Goal: Check status: Check status

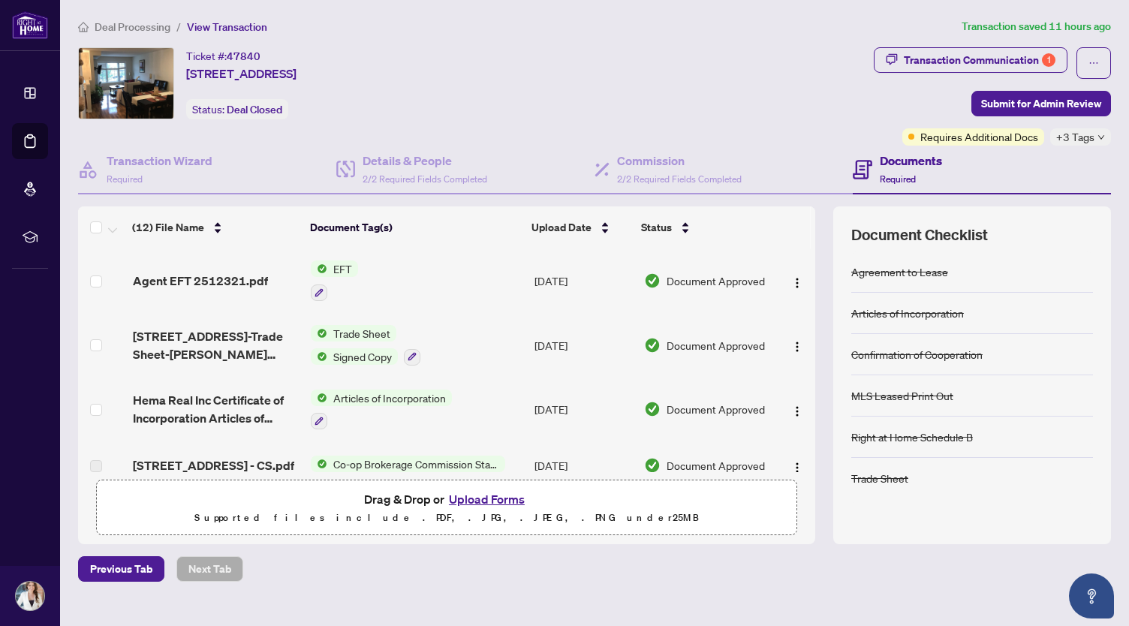
click at [630, 97] on div "Ticket #: 47840 32-5030 Heatherleigh Ave, Mississauga, Ontario L5V 2G7, Canada …" at bounding box center [473, 83] width 790 height 72
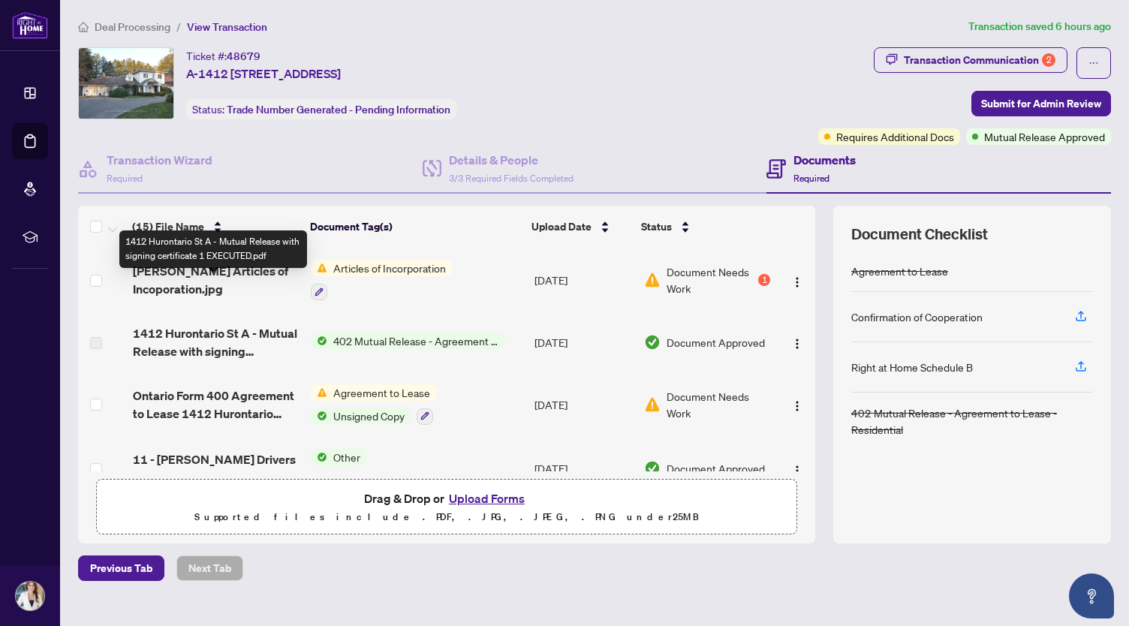
scroll to position [75, 0]
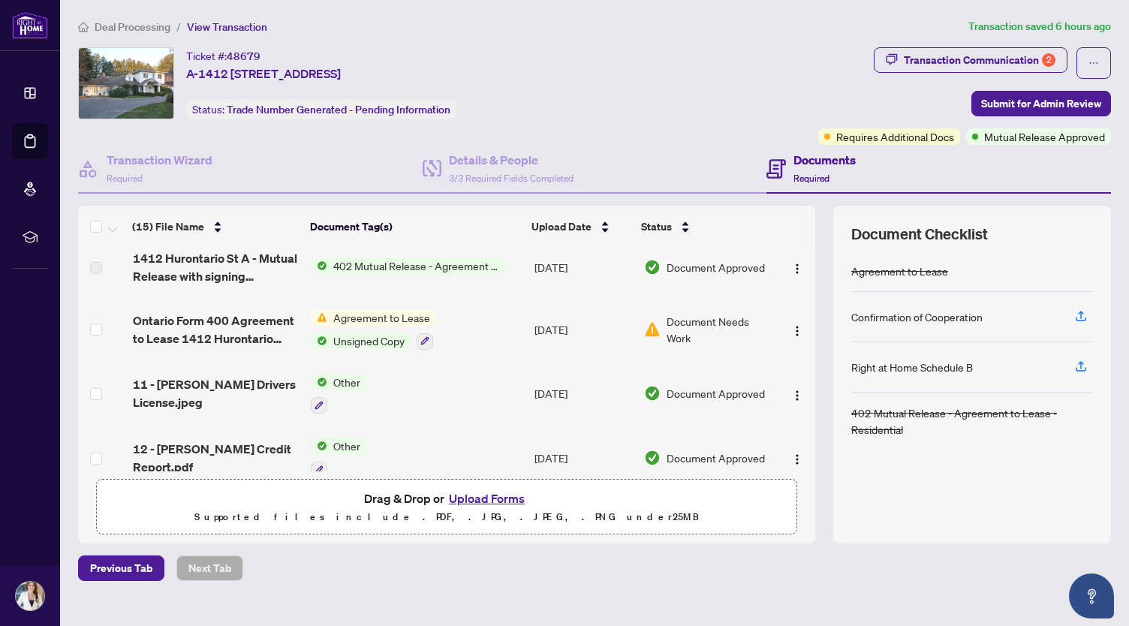
click at [703, 320] on span "Document Needs Work" at bounding box center [719, 329] width 104 height 33
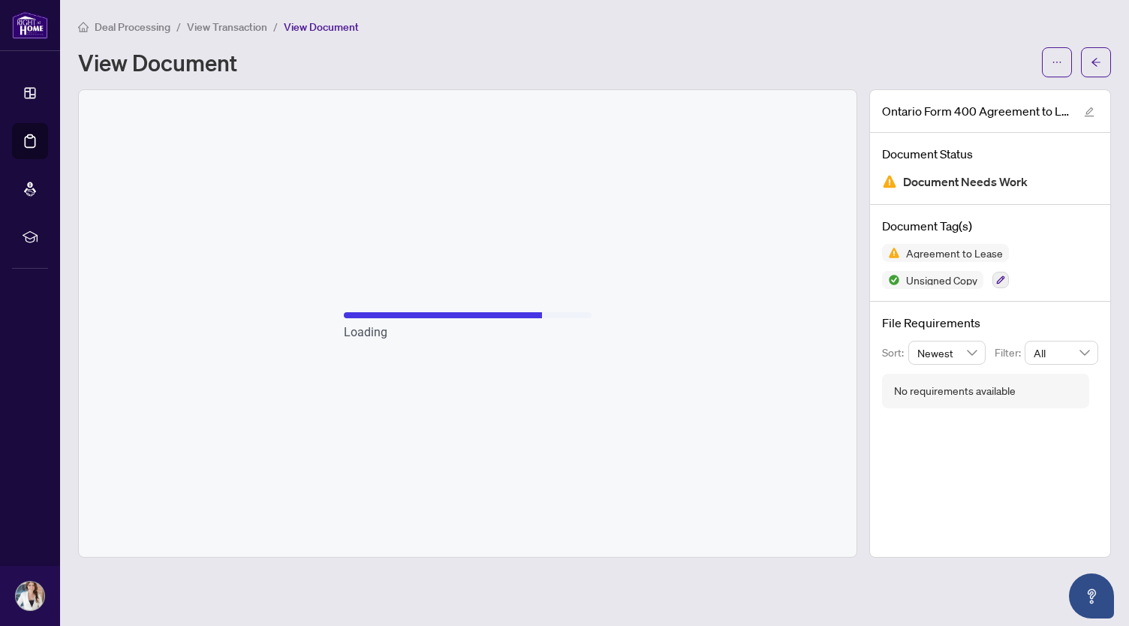
click at [203, 23] on span "View Transaction" at bounding box center [227, 27] width 80 height 14
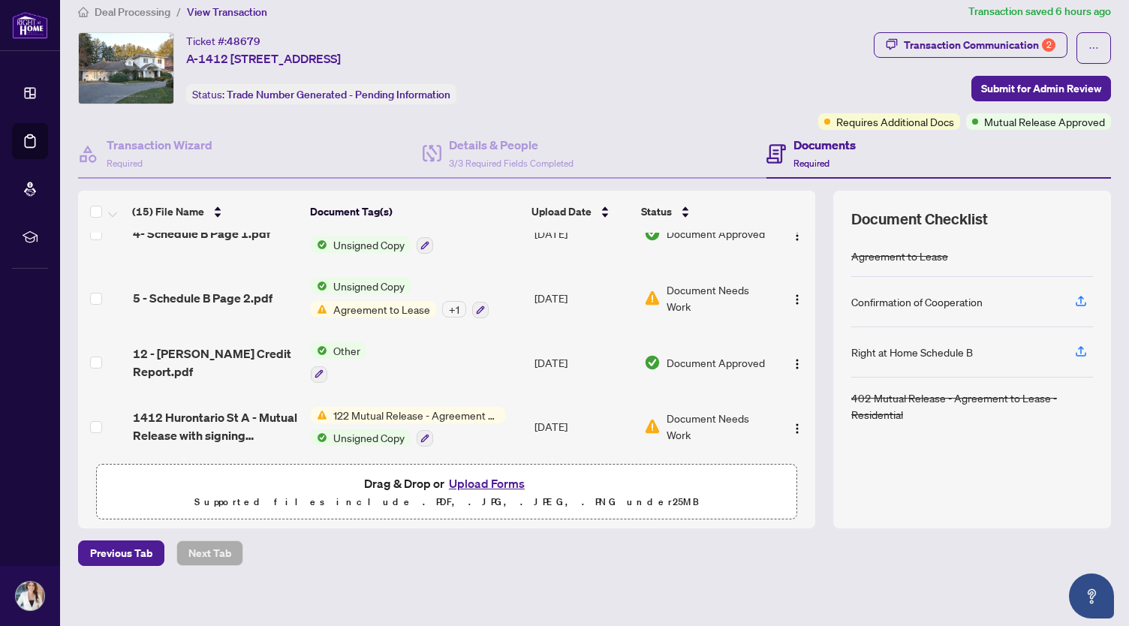
scroll to position [23, 0]
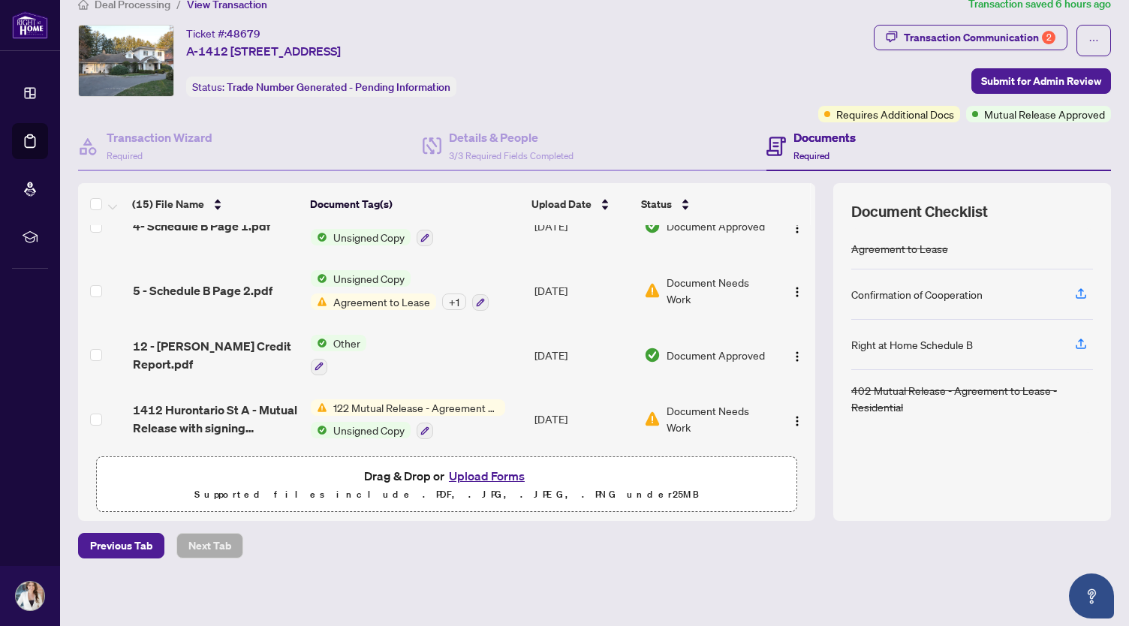
click at [343, 294] on span "Agreement to Lease" at bounding box center [381, 302] width 109 height 17
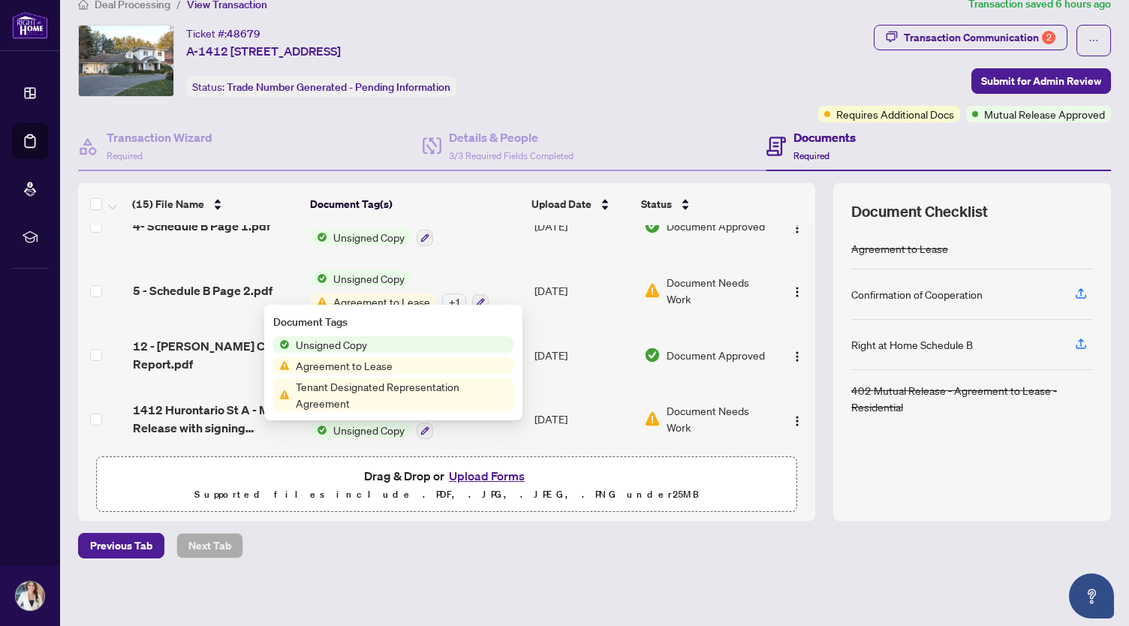
click at [436, 563] on div "Deal Processing / View Transaction Transaction saved 6 hours ago Ticket #: 4867…" at bounding box center [594, 303] width 1045 height 616
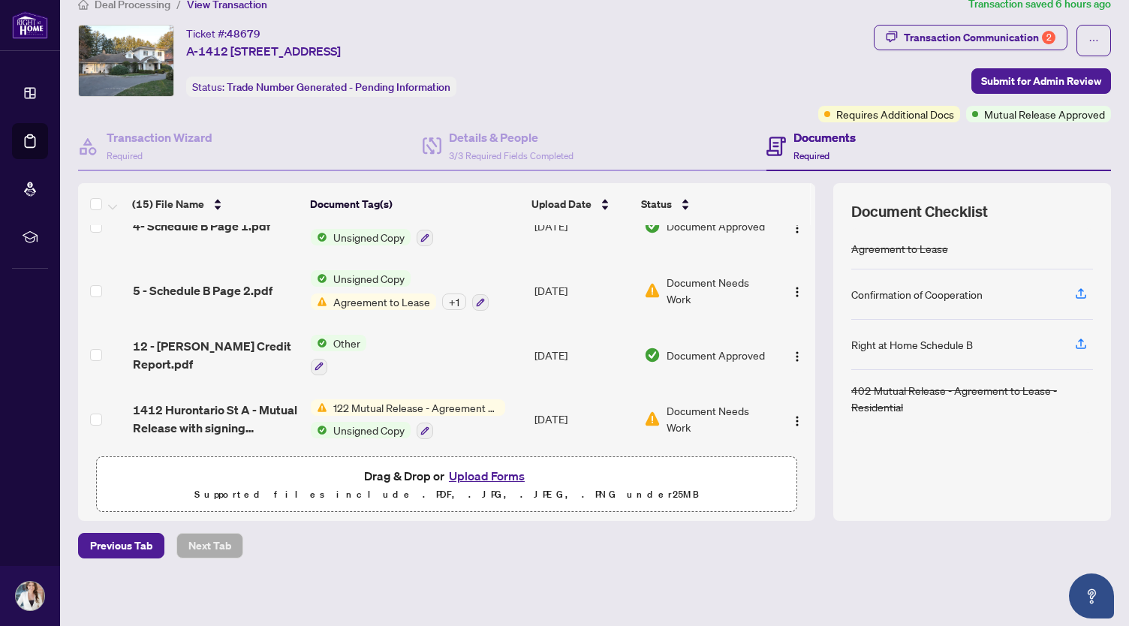
click at [439, 552] on div "Previous Tab Next Tab" at bounding box center [594, 546] width 1033 height 26
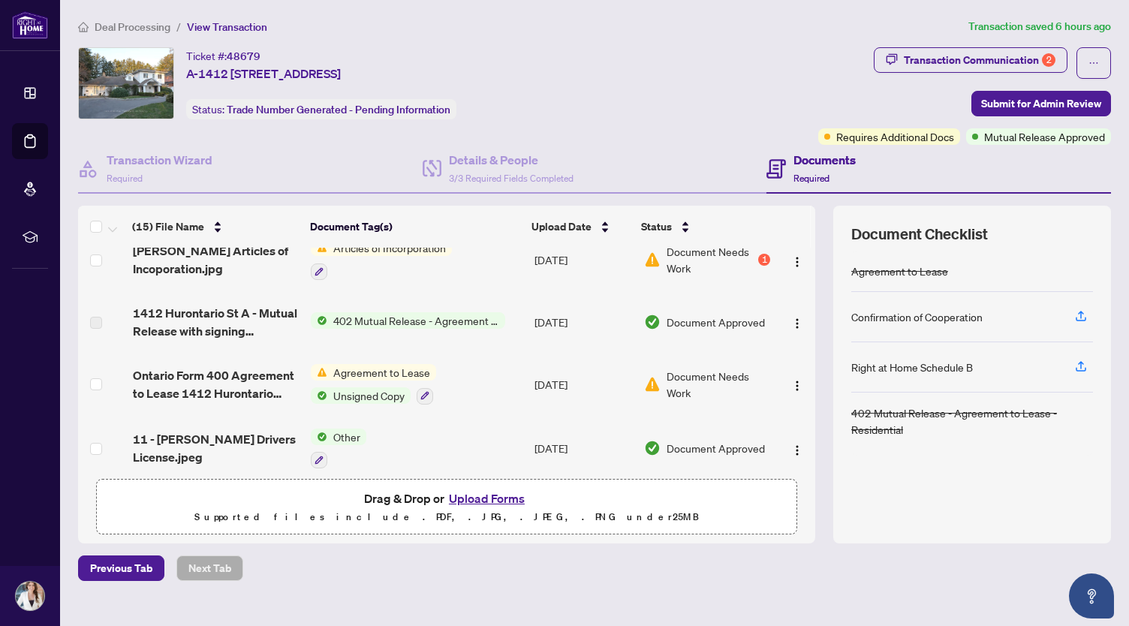
scroll to position [0, 0]
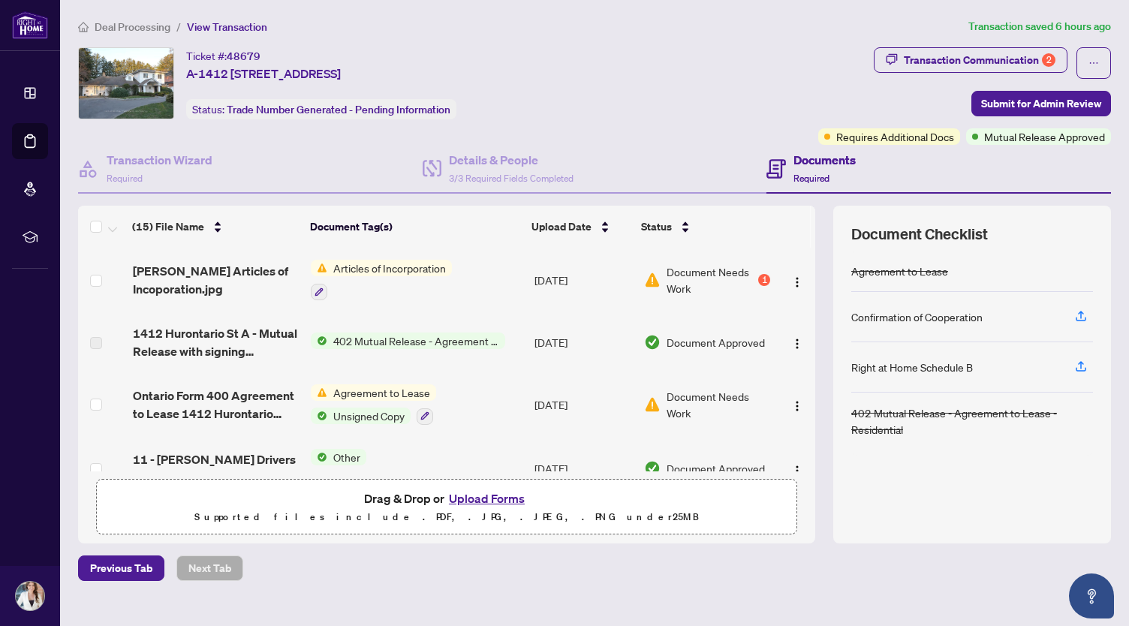
click at [592, 122] on div "Ticket #: 48679 A-1412 Hurontario St, Mississauga, Ontario L5G 3H4, Canada Stat…" at bounding box center [445, 96] width 740 height 98
click at [125, 25] on span "Deal Processing" at bounding box center [133, 27] width 76 height 14
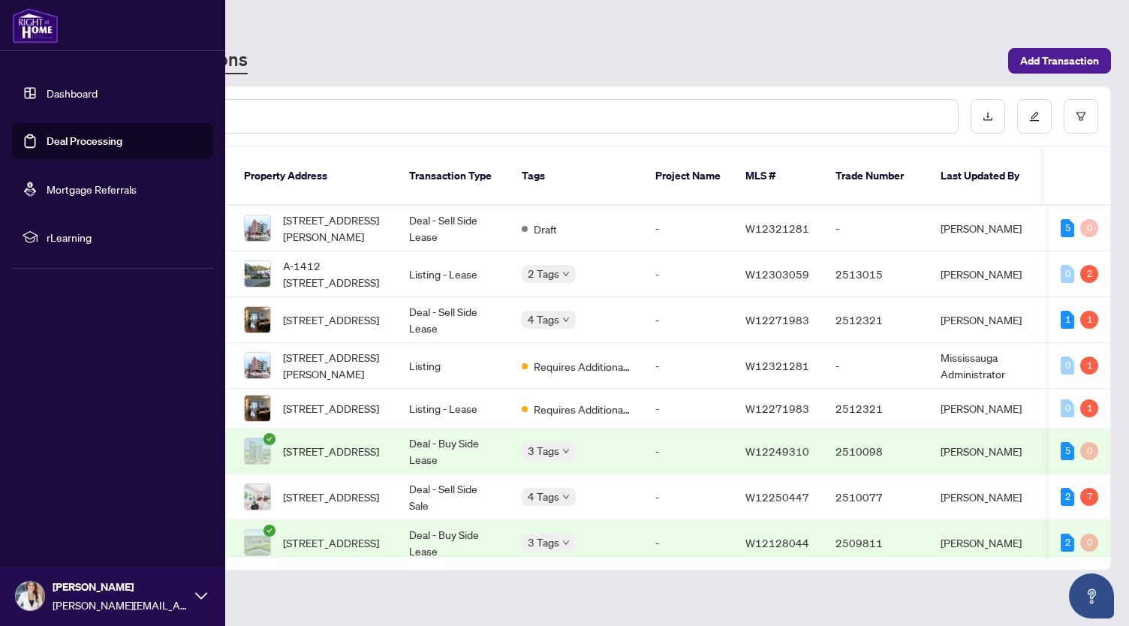
click at [98, 94] on link "Dashboard" at bounding box center [72, 93] width 51 height 14
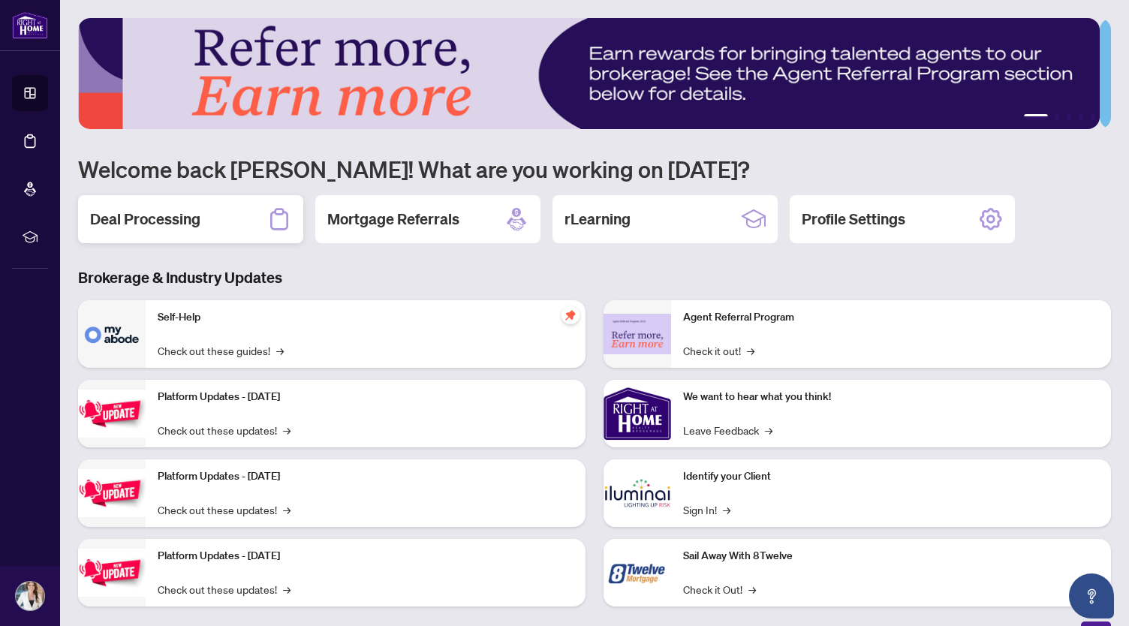
click at [177, 223] on h2 "Deal Processing" at bounding box center [145, 219] width 110 height 21
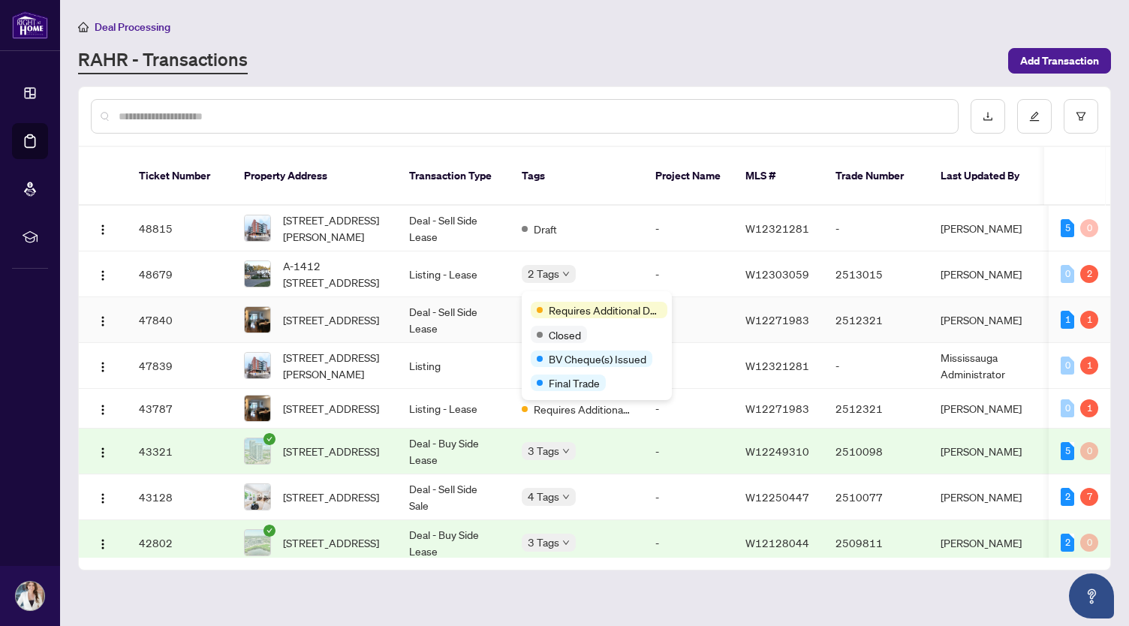
click at [568, 303] on span "Requires Additional Docs" at bounding box center [605, 310] width 113 height 17
click at [565, 330] on span "Closed" at bounding box center [565, 335] width 32 height 17
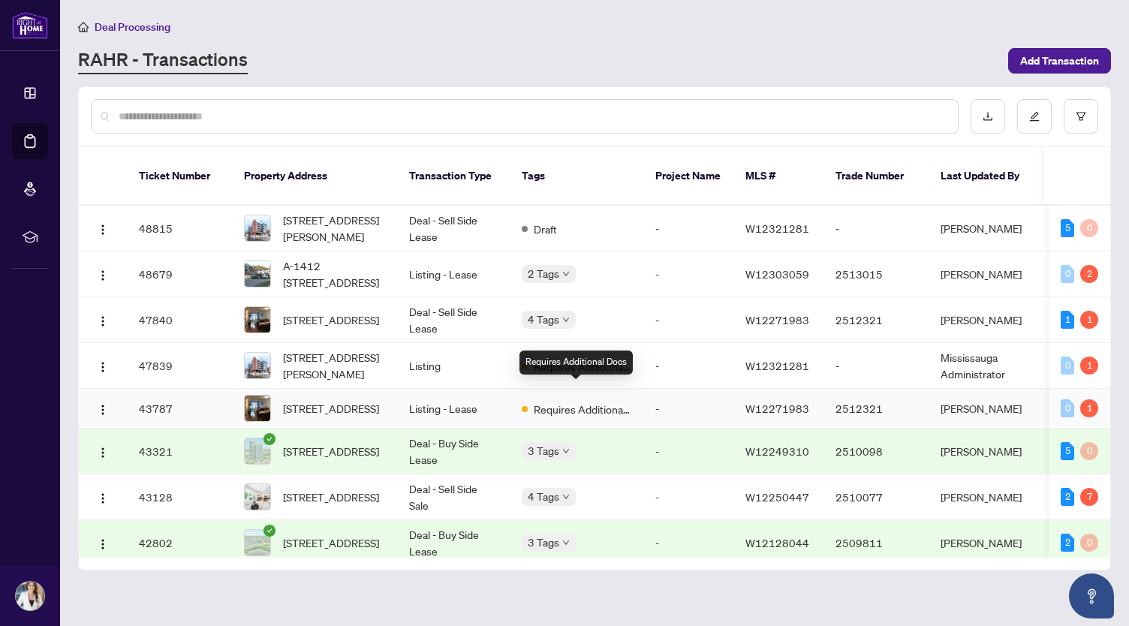
click at [623, 401] on span "Requires Additional Docs" at bounding box center [583, 409] width 98 height 17
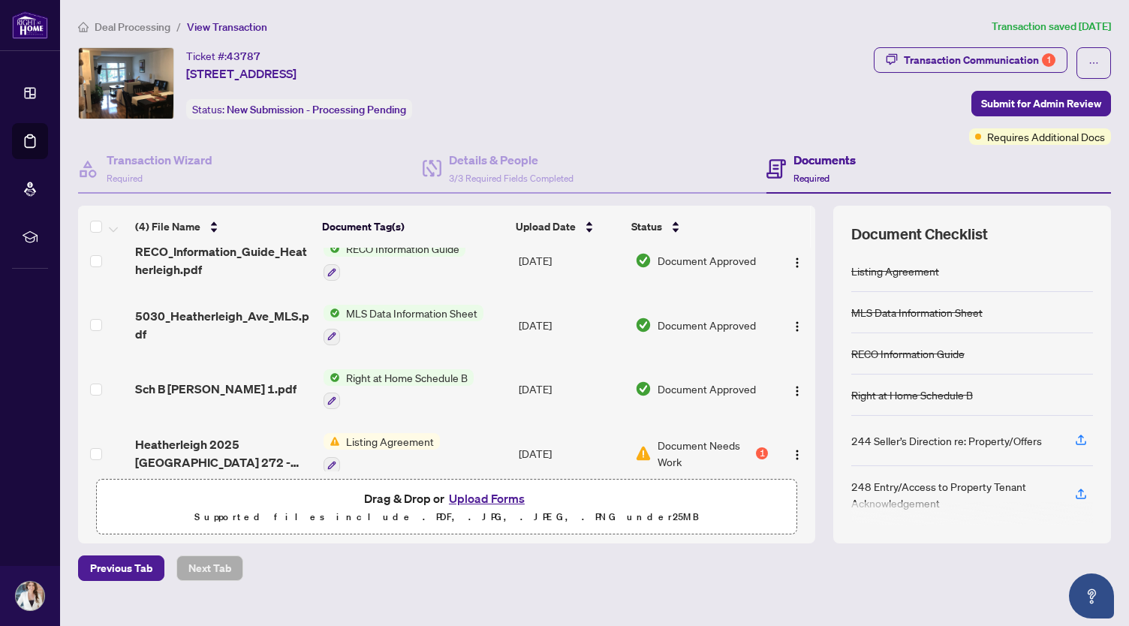
scroll to position [36, 0]
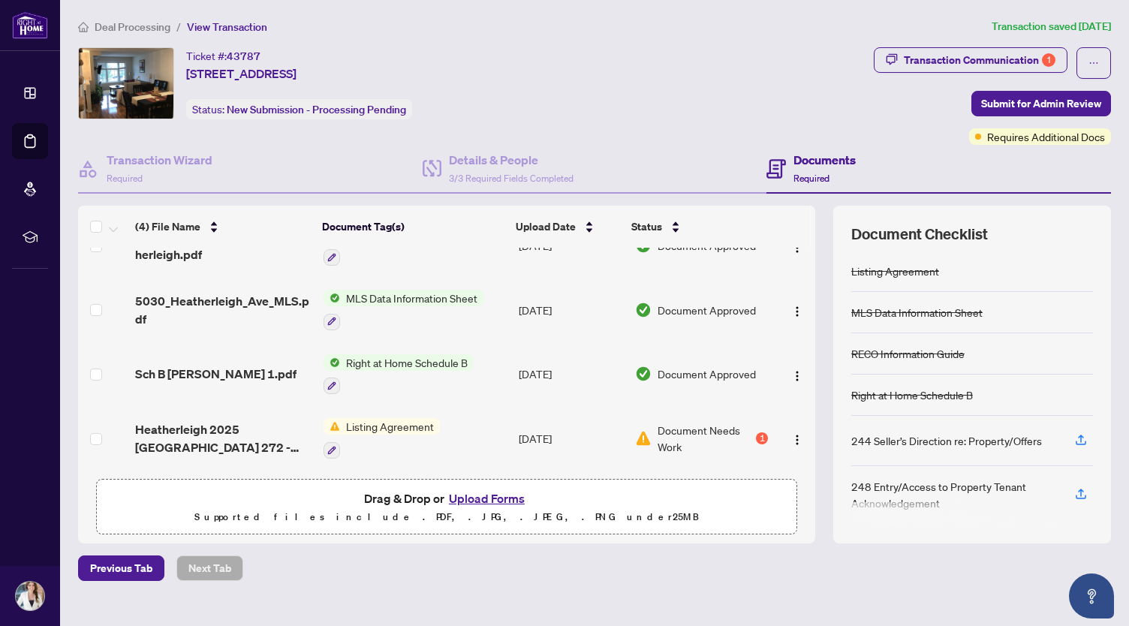
click at [144, 26] on span "Deal Processing" at bounding box center [133, 27] width 76 height 14
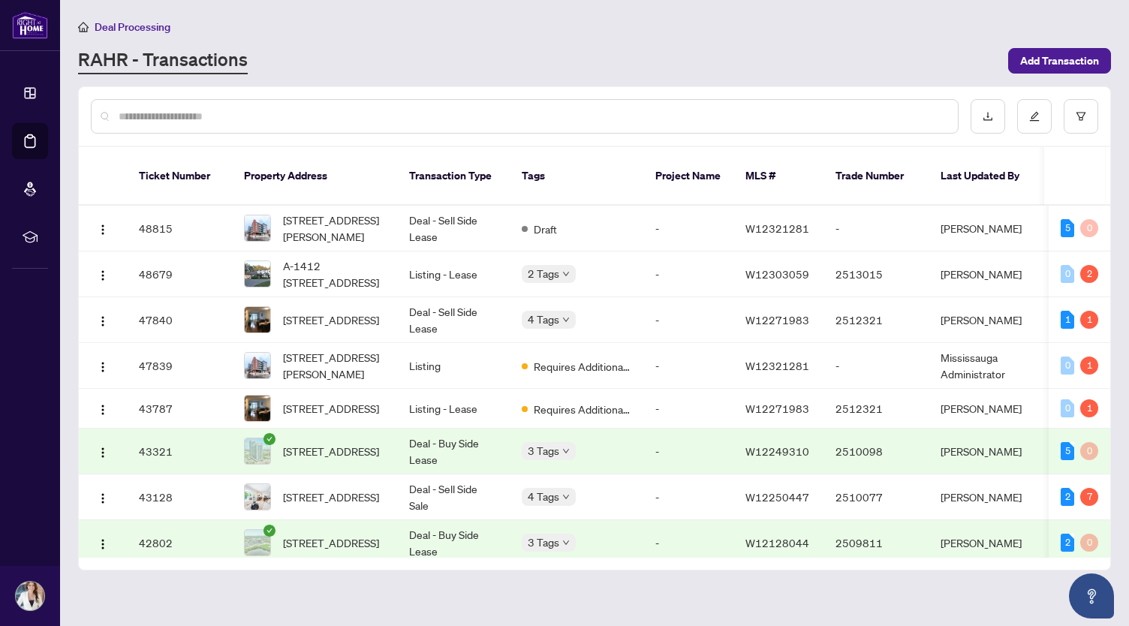
click at [736, 54] on div "RAHR - Transactions" at bounding box center [538, 60] width 921 height 27
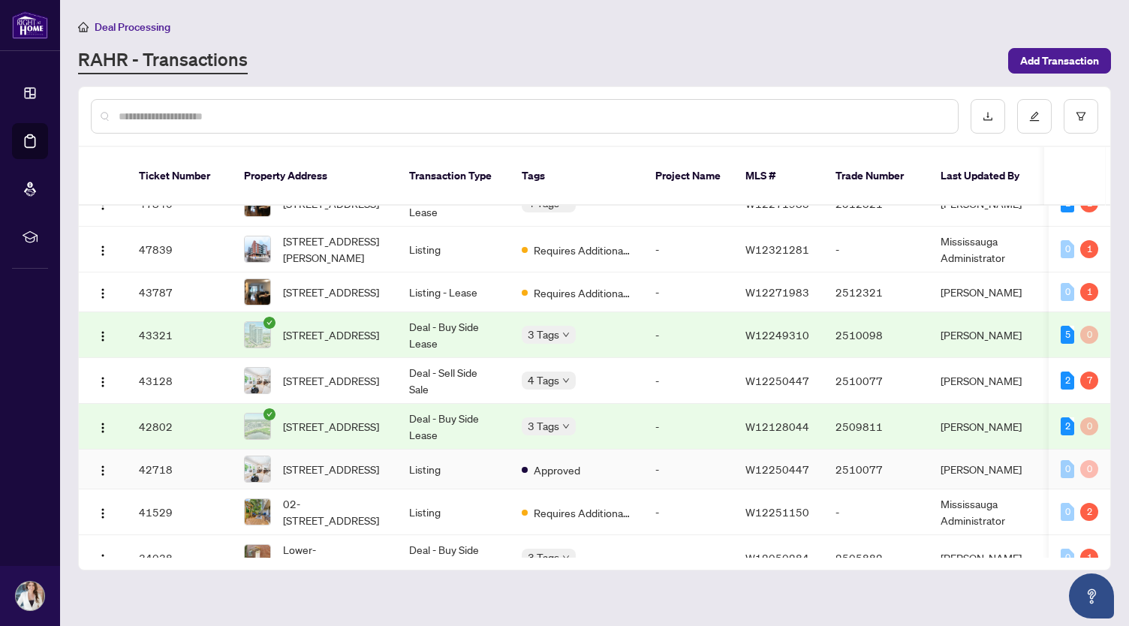
scroll to position [150, 0]
